Goal: Entertainment & Leisure: Consume media (video, audio)

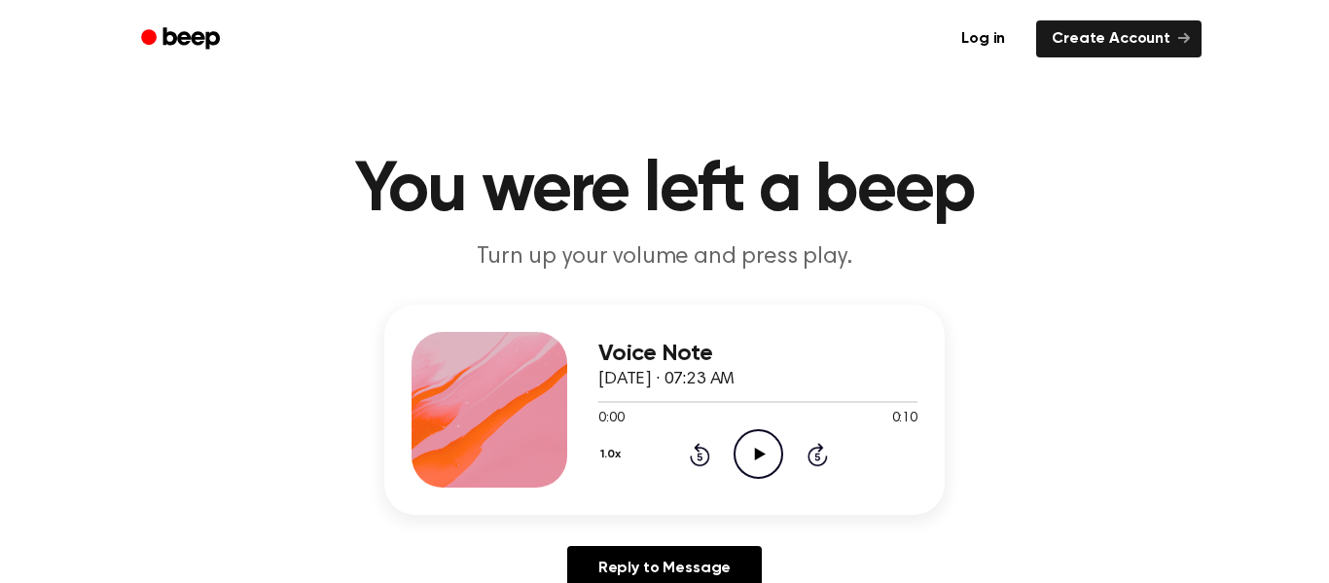
click at [738, 432] on icon "Play Audio" at bounding box center [759, 454] width 50 height 50
click at [765, 453] on icon "Play Audio" at bounding box center [759, 454] width 50 height 50
click at [765, 458] on icon "Play Audio" at bounding box center [759, 454] width 50 height 50
click at [765, 458] on icon "Pause Audio" at bounding box center [759, 454] width 50 height 50
click at [750, 454] on icon "Play Audio" at bounding box center [759, 454] width 50 height 50
